Goal: Information Seeking & Learning: Learn about a topic

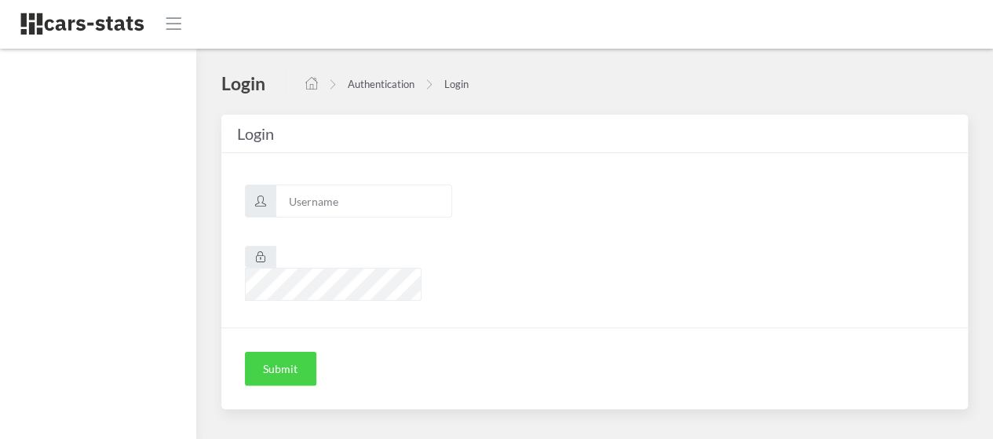
scroll to position [12, 12]
type input "awt"
click at [276, 352] on button "Submit" at bounding box center [280, 369] width 71 height 35
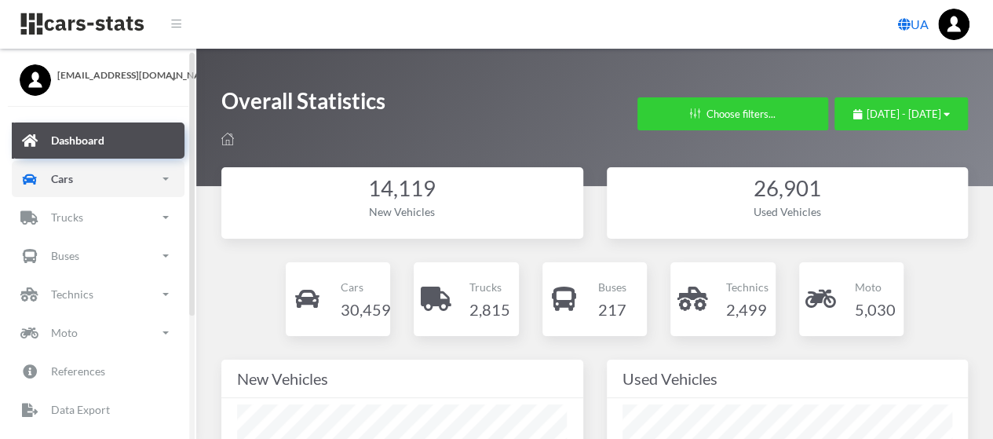
click at [64, 170] on p "Cars" at bounding box center [62, 179] width 22 height 20
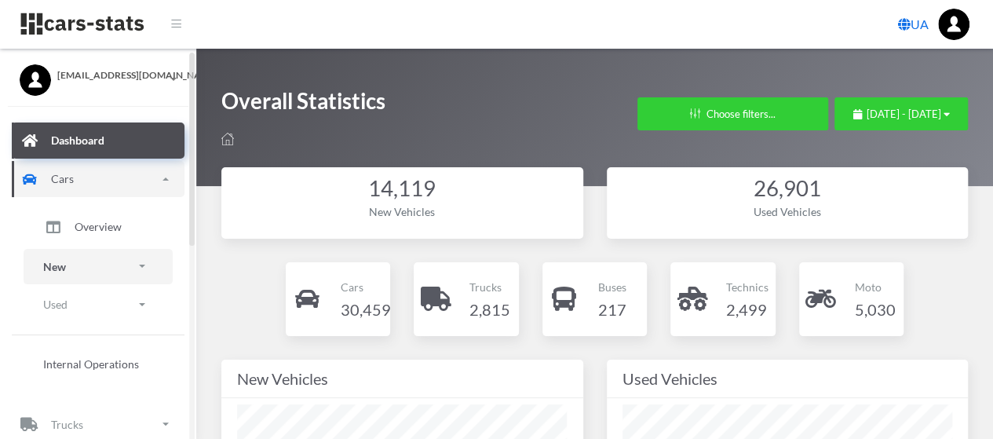
click at [68, 269] on link "New" at bounding box center [98, 266] width 149 height 35
click at [89, 312] on span "Brands" at bounding box center [92, 310] width 35 height 16
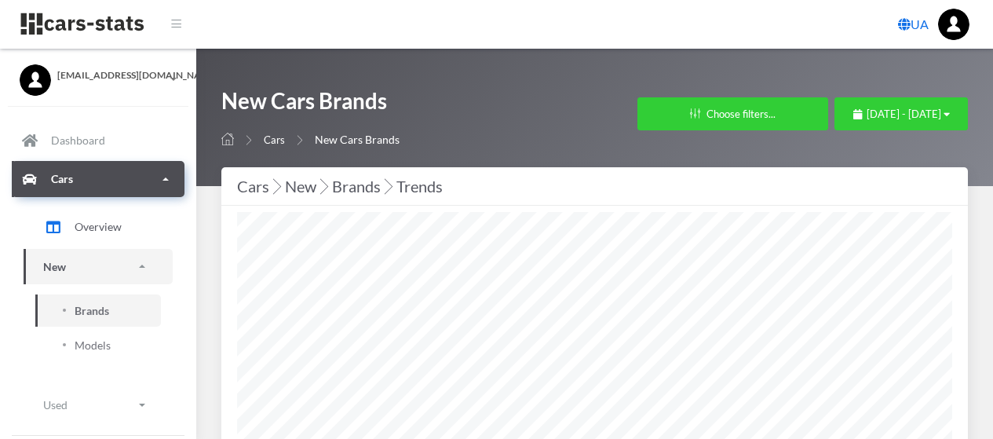
select select "25"
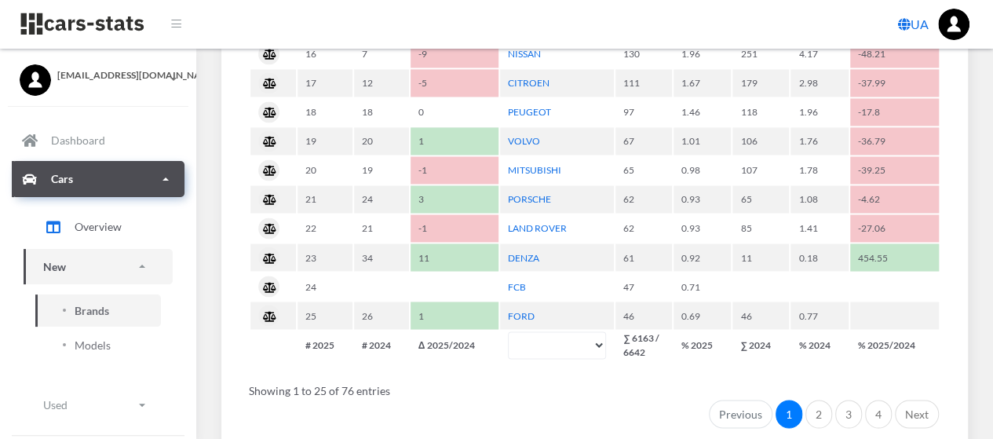
scroll to position [1248, 0]
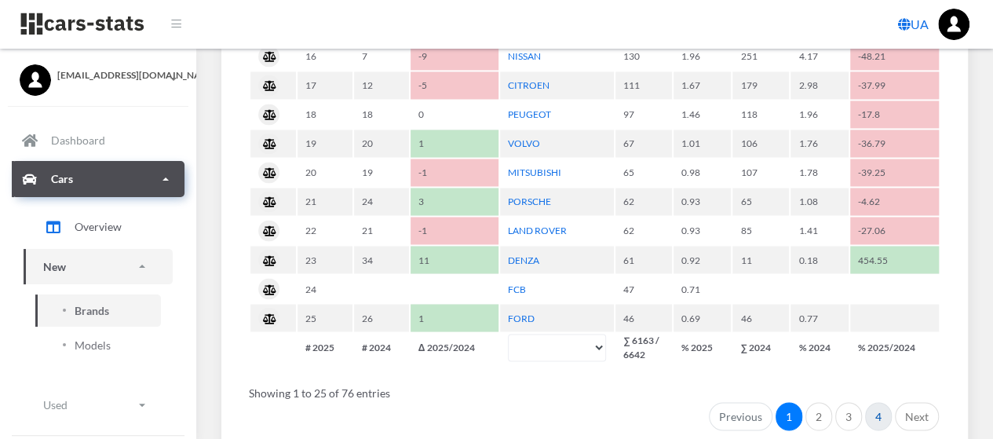
click at [882, 411] on link "4" at bounding box center [878, 416] width 27 height 28
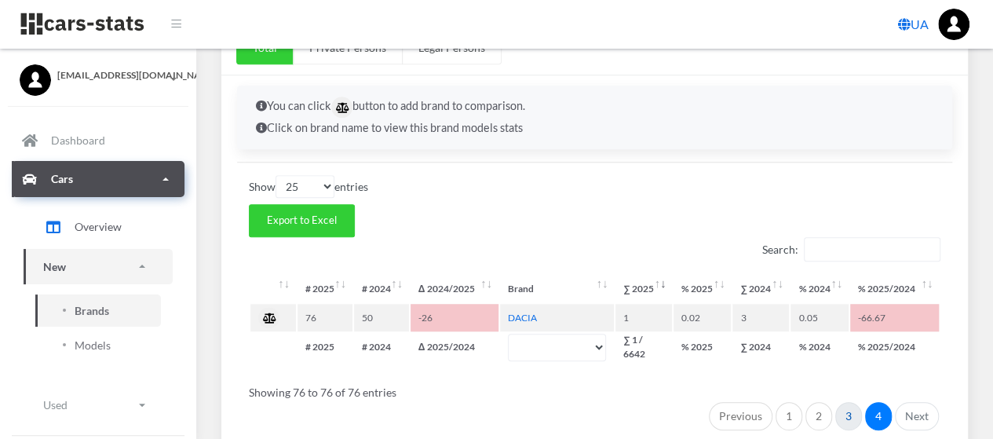
click at [843, 411] on link "3" at bounding box center [848, 416] width 27 height 28
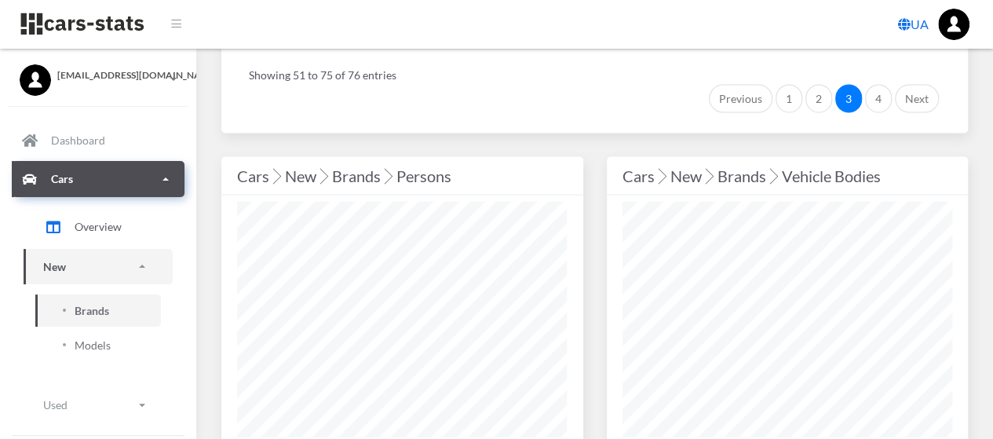
scroll to position [1564, 0]
click at [825, 95] on link "2" at bounding box center [818, 100] width 27 height 28
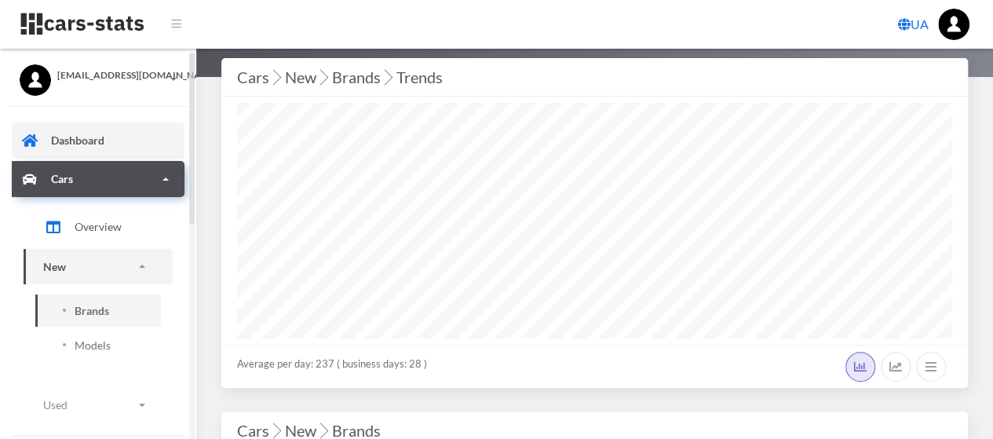
scroll to position [0, 0]
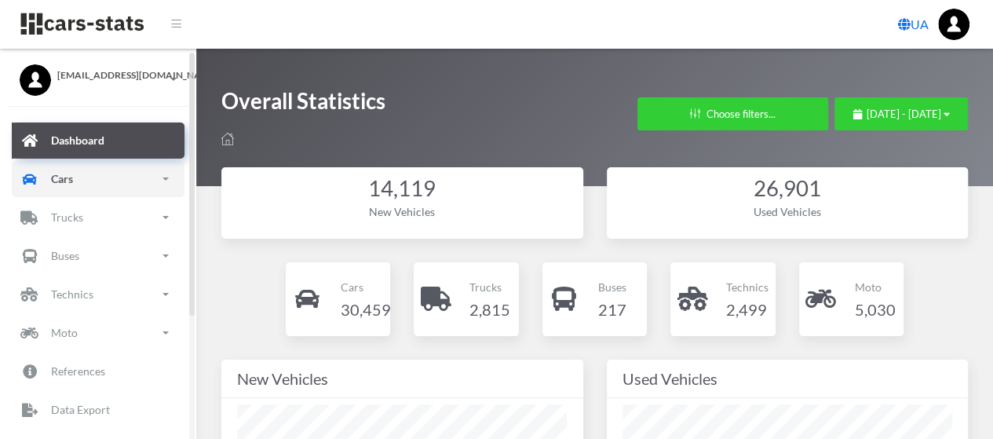
click at [69, 173] on p "Cars" at bounding box center [62, 179] width 22 height 20
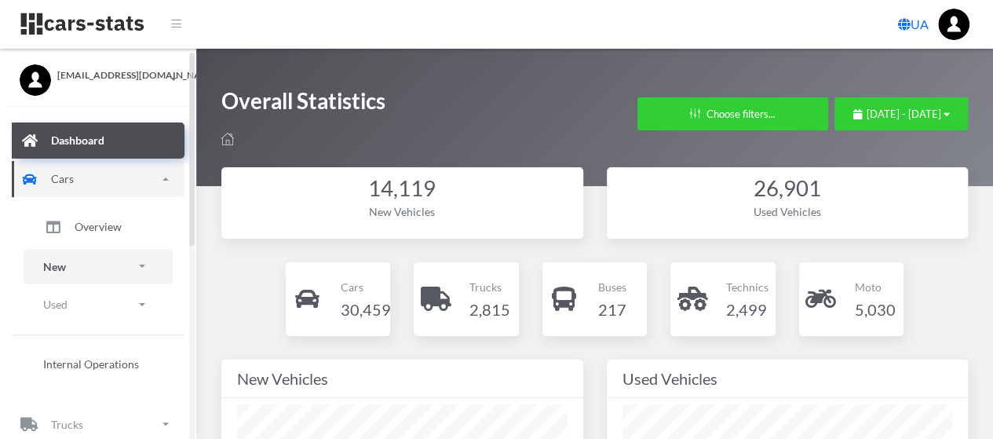
click at [62, 261] on p "New" at bounding box center [54, 267] width 23 height 20
click at [97, 307] on span "Brands" at bounding box center [92, 310] width 35 height 16
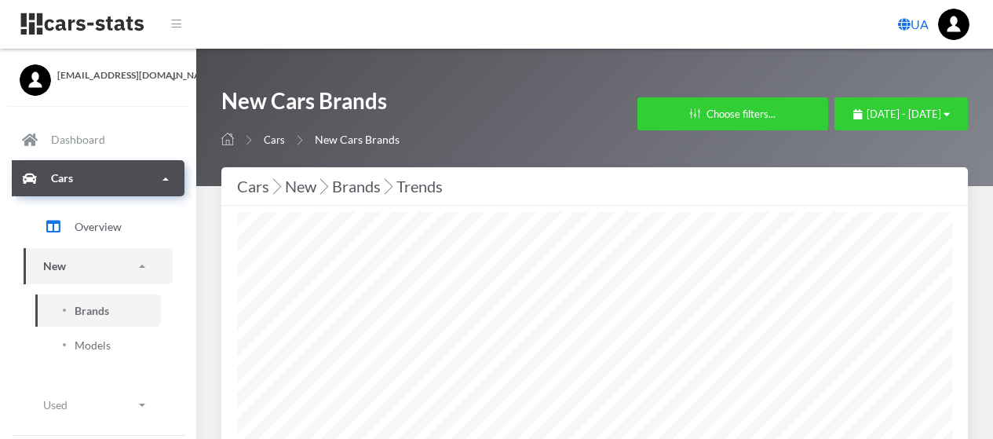
select select "25"
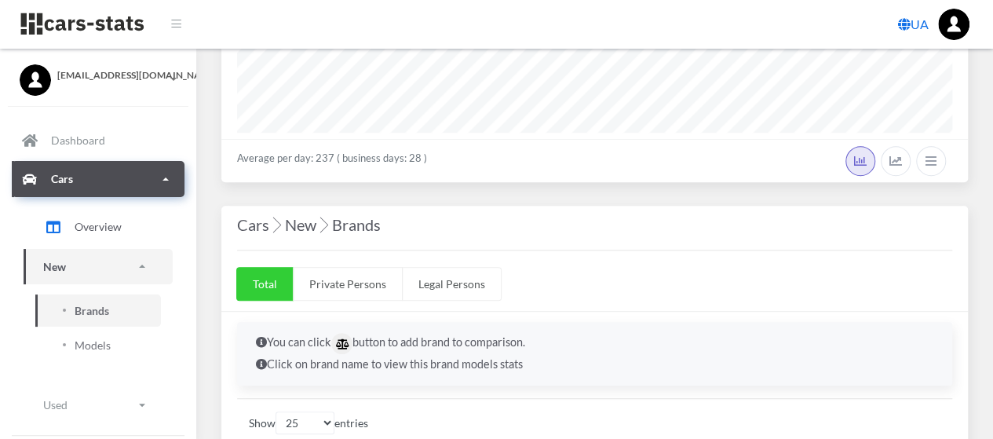
scroll to position [288, 0]
